Goal: Task Accomplishment & Management: Manage account settings

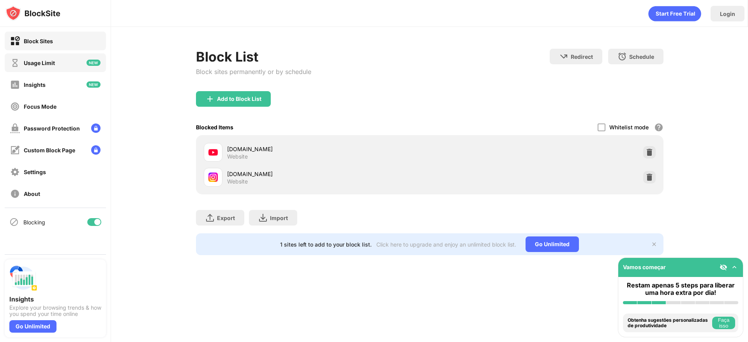
drag, startPoint x: 44, startPoint y: 53, endPoint x: 42, endPoint y: 65, distance: 12.6
click at [42, 65] on div "Block Sites Usage Limit Insights Focus Mode Password Protection Custom Block Pa…" at bounding box center [55, 117] width 111 height 181
click at [42, 65] on div "Usage Limit" at bounding box center [39, 63] width 31 height 7
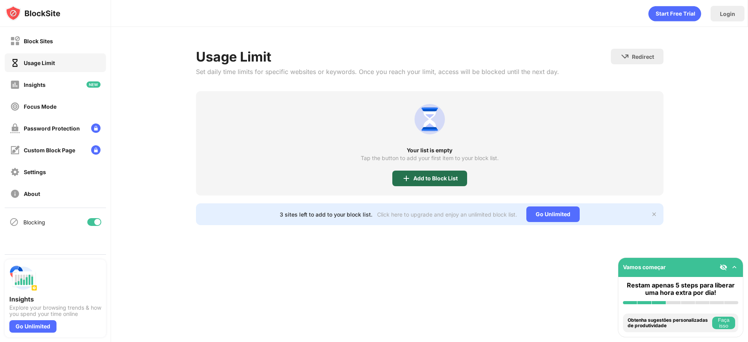
click at [433, 183] on div "Add to Block List" at bounding box center [429, 179] width 75 height 16
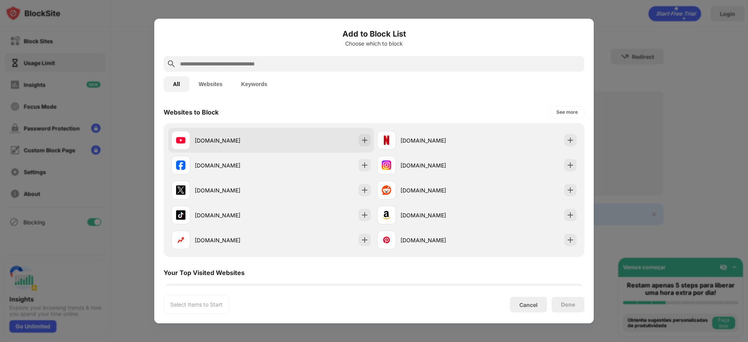
click at [274, 144] on div "youtube.com" at bounding box center [271, 140] width 206 height 25
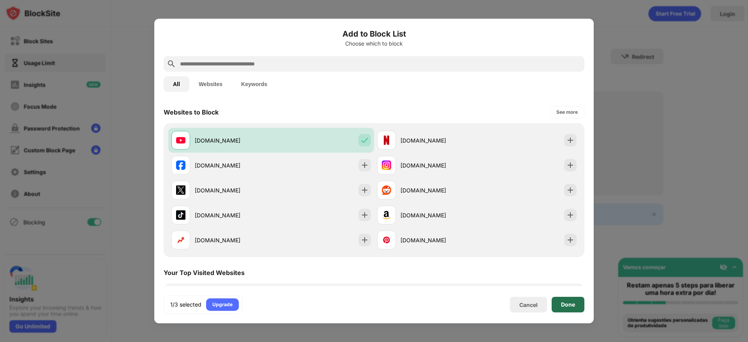
click at [570, 306] on div "Done" at bounding box center [568, 304] width 14 height 6
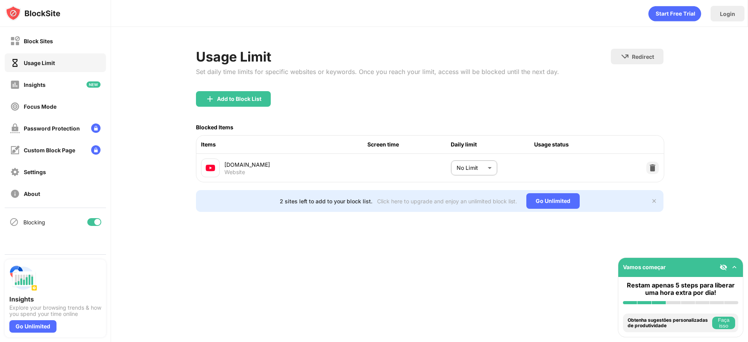
click at [481, 166] on body "Block Sites Usage Limit Insights Focus Mode Password Protection Custom Block Pa…" at bounding box center [374, 171] width 748 height 342
click at [171, 80] on div at bounding box center [374, 171] width 748 height 342
click at [650, 162] on div at bounding box center [652, 168] width 12 height 12
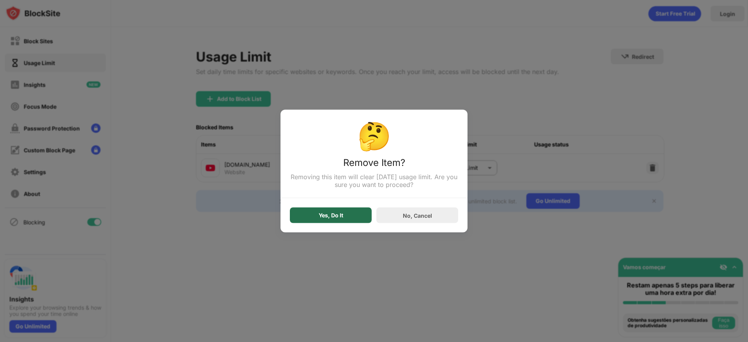
click at [347, 215] on div "Yes, Do It" at bounding box center [331, 216] width 82 height 16
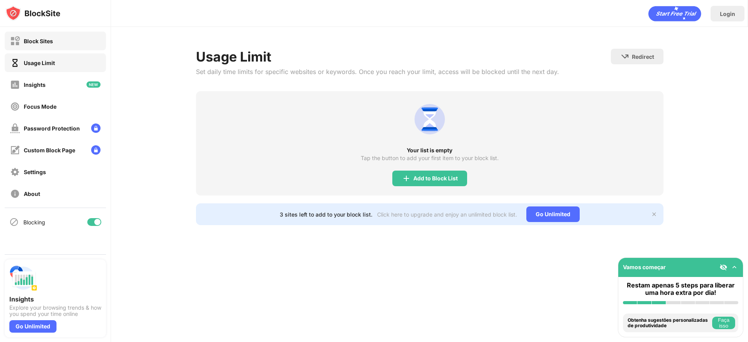
click at [42, 48] on div "Block Sites" at bounding box center [55, 41] width 101 height 19
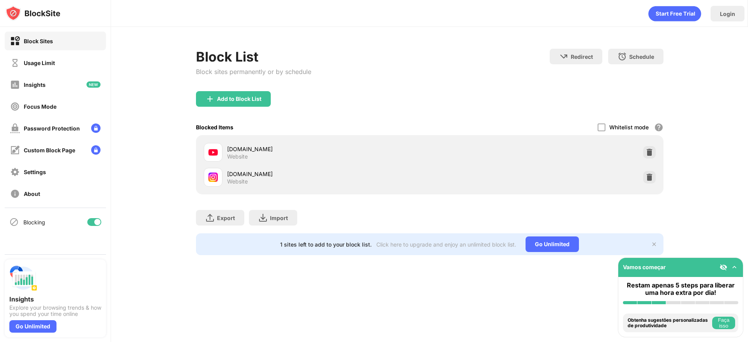
click at [242, 152] on div "youtube.com" at bounding box center [328, 149] width 202 height 8
